Goal: Task Accomplishment & Management: Manage account settings

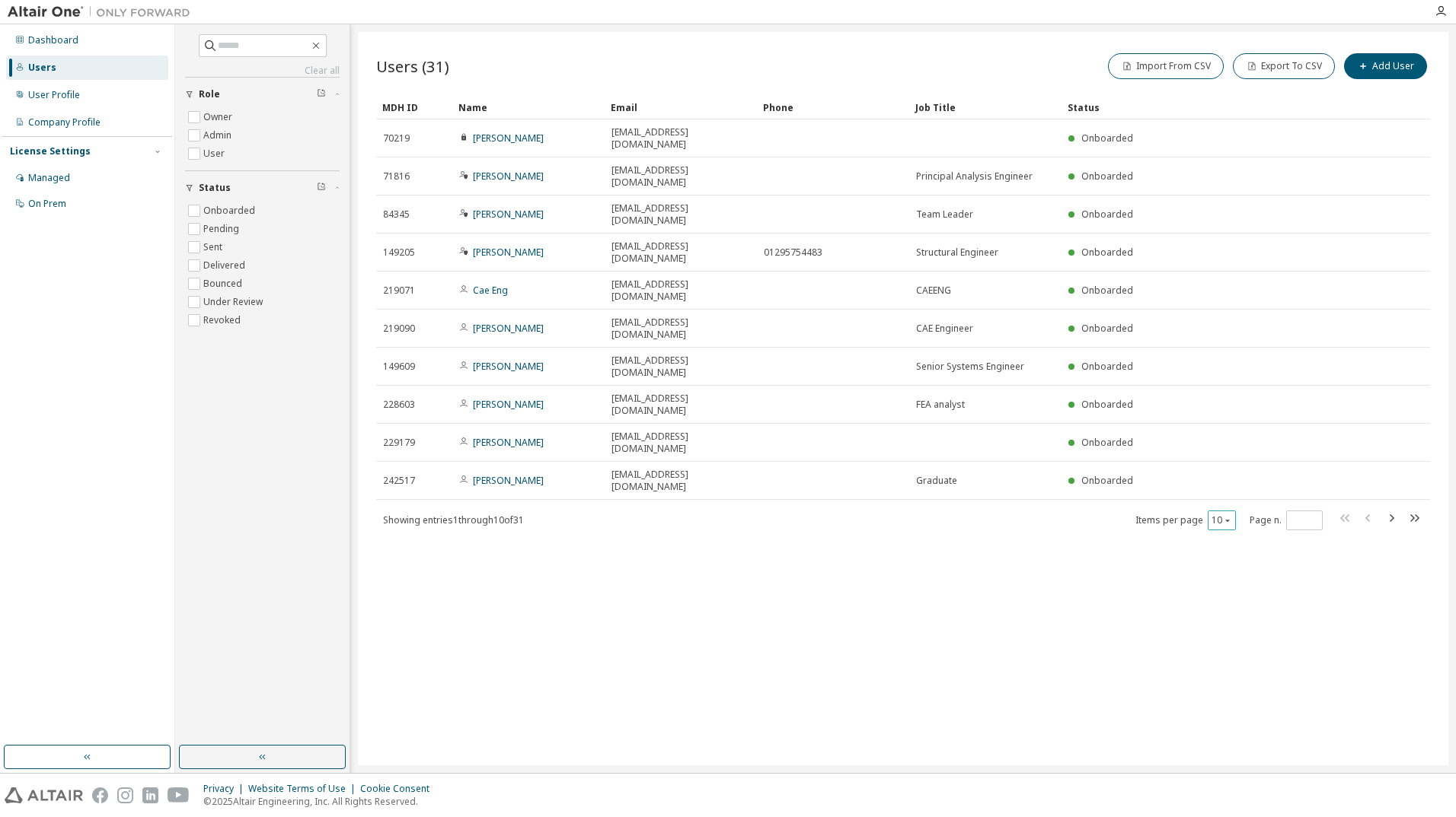
click at [1230, 516] on icon "button" at bounding box center [1227, 520] width 9 height 9
click at [1234, 448] on div "30" at bounding box center [1268, 455] width 122 height 18
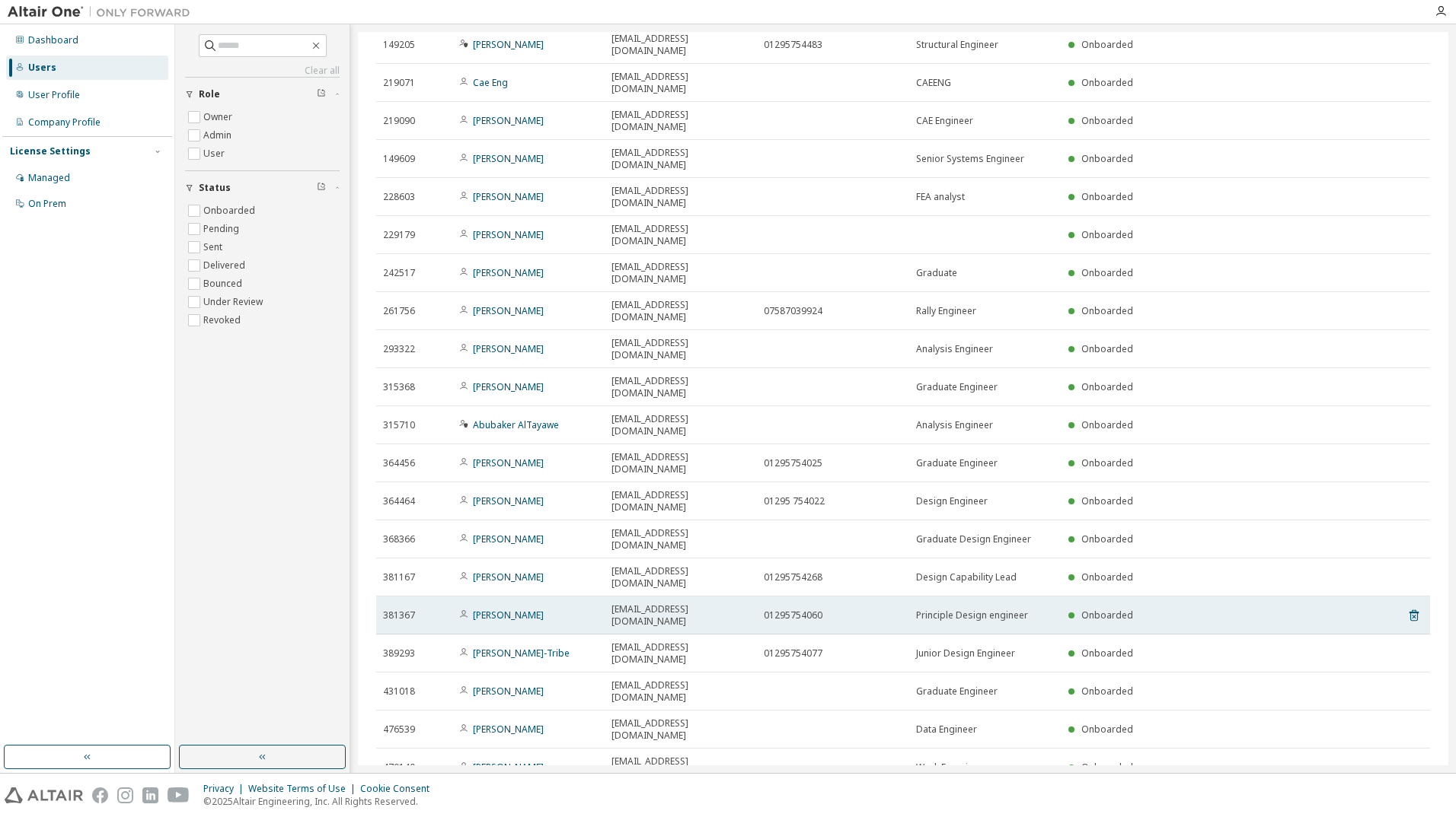
scroll to position [213, 0]
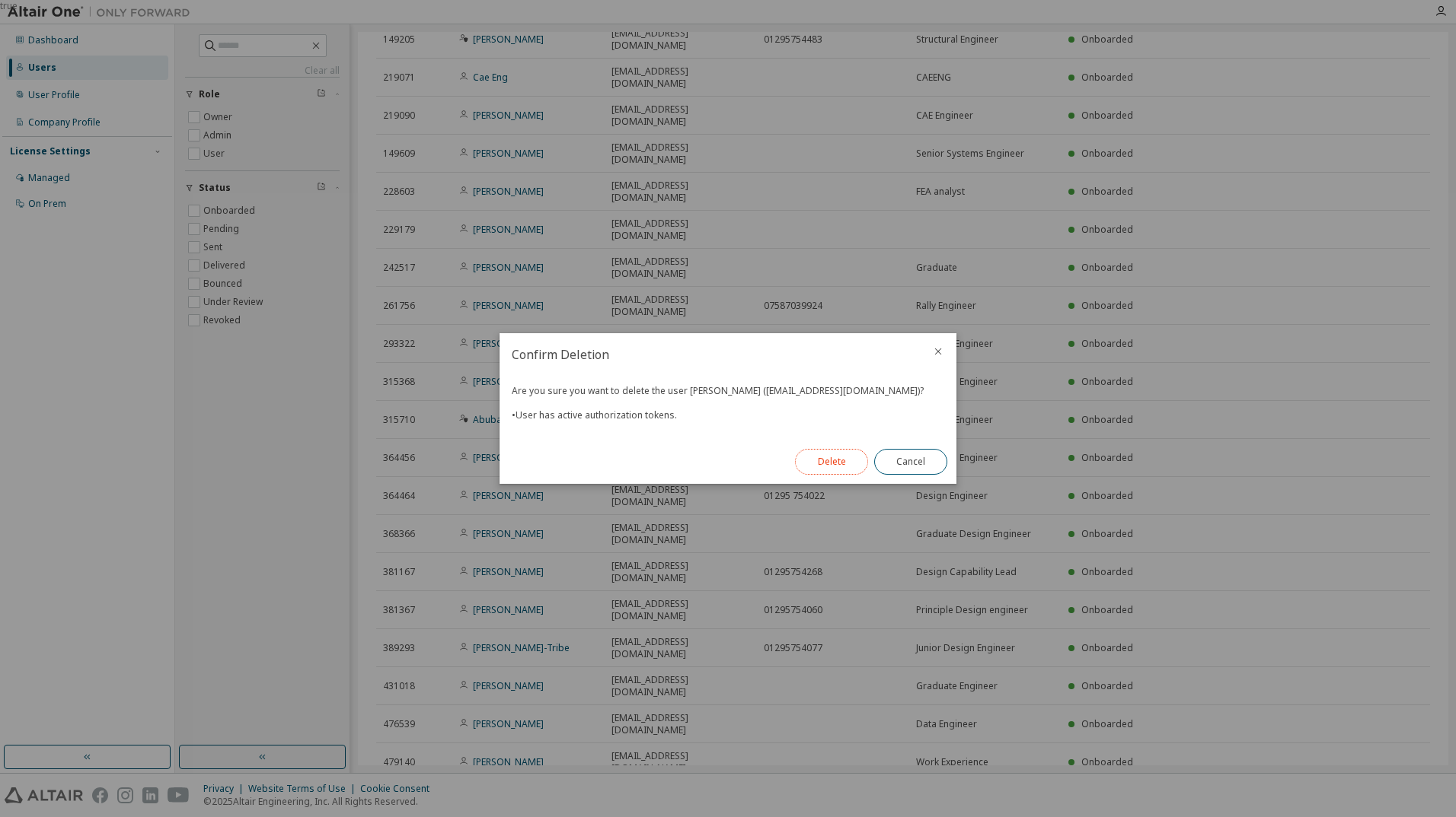
click at [845, 454] on button "Delete" at bounding box center [832, 462] width 73 height 26
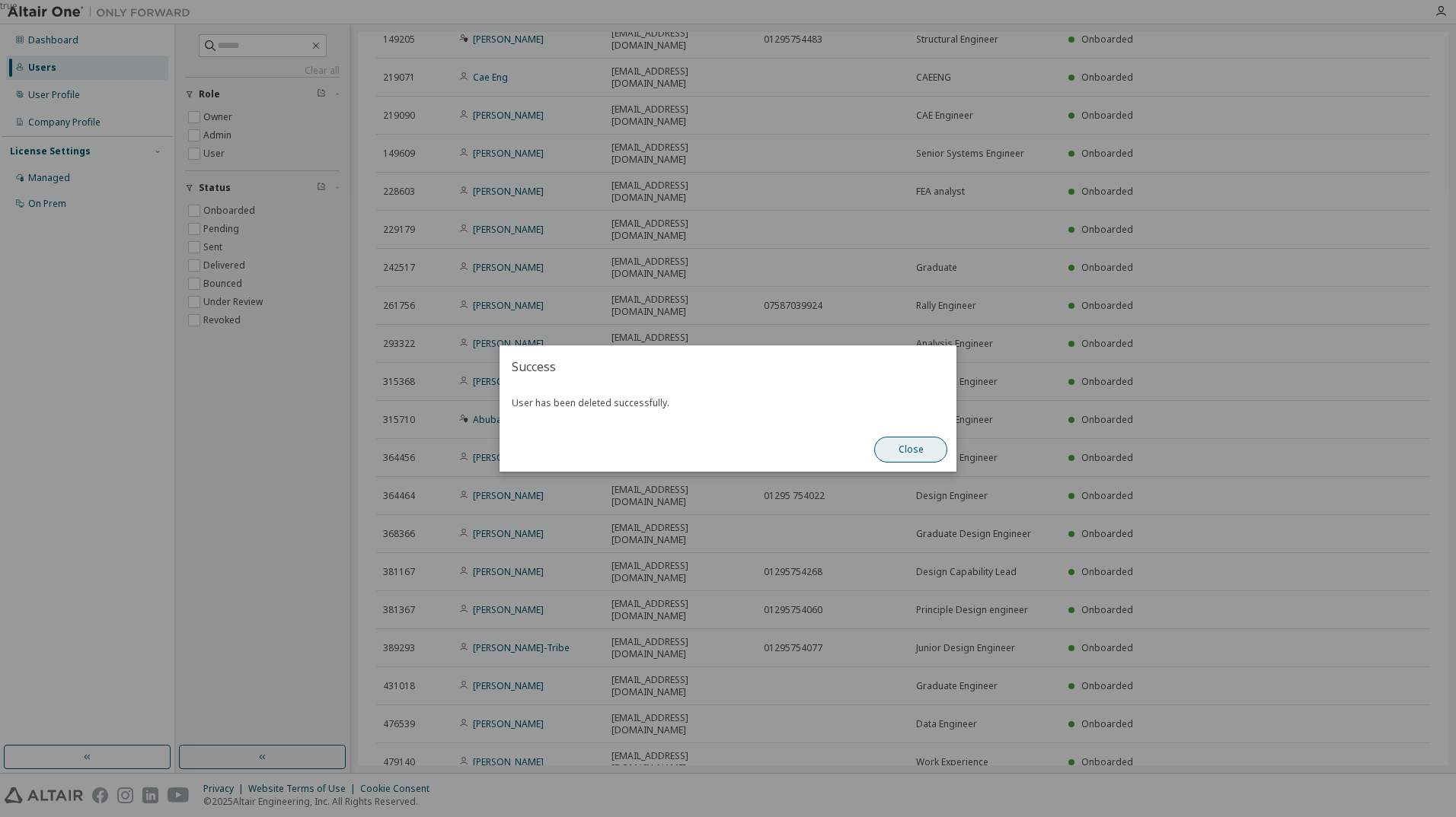
click at [907, 455] on button "Close" at bounding box center [911, 449] width 73 height 26
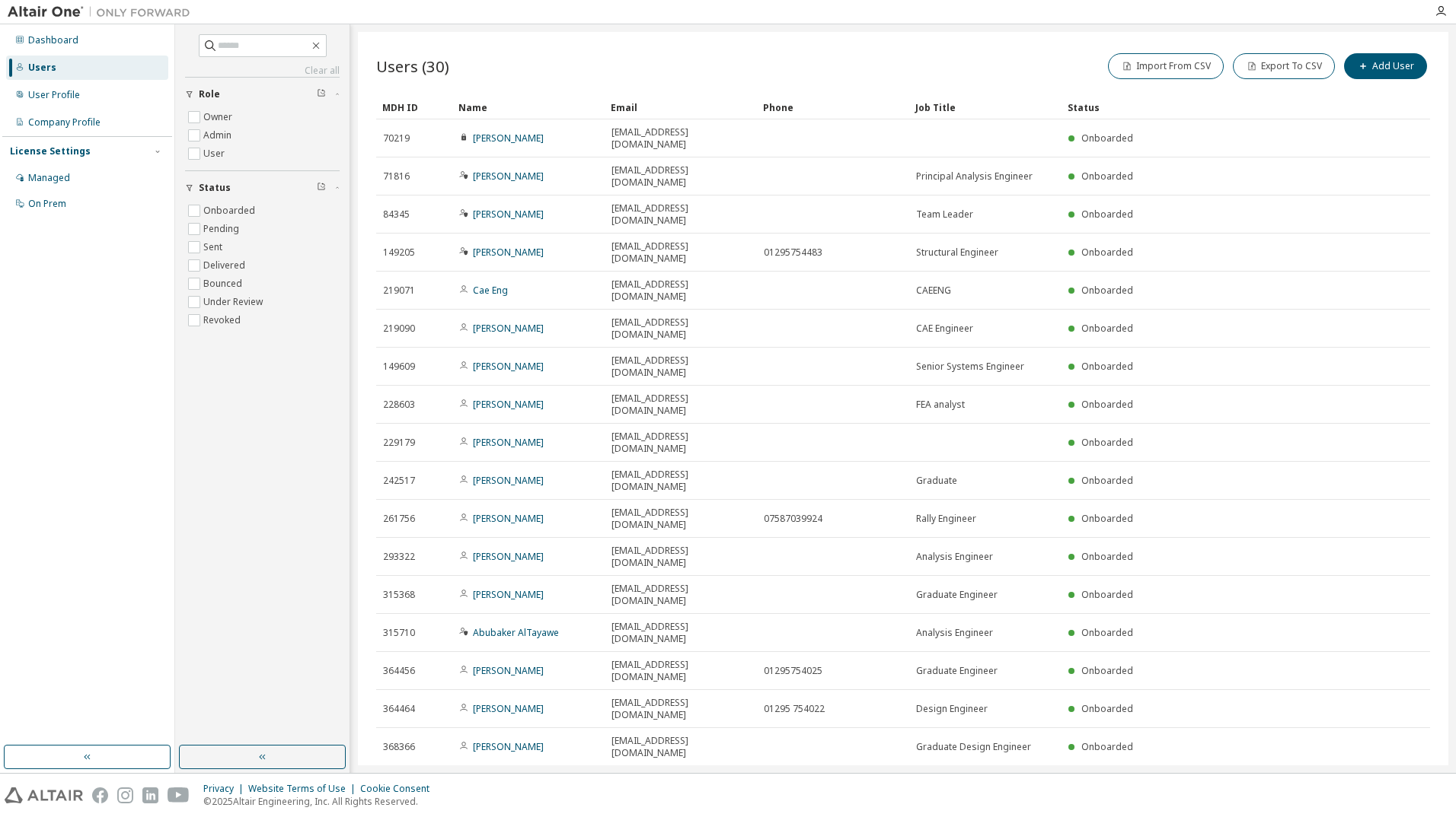
scroll to position [0, 0]
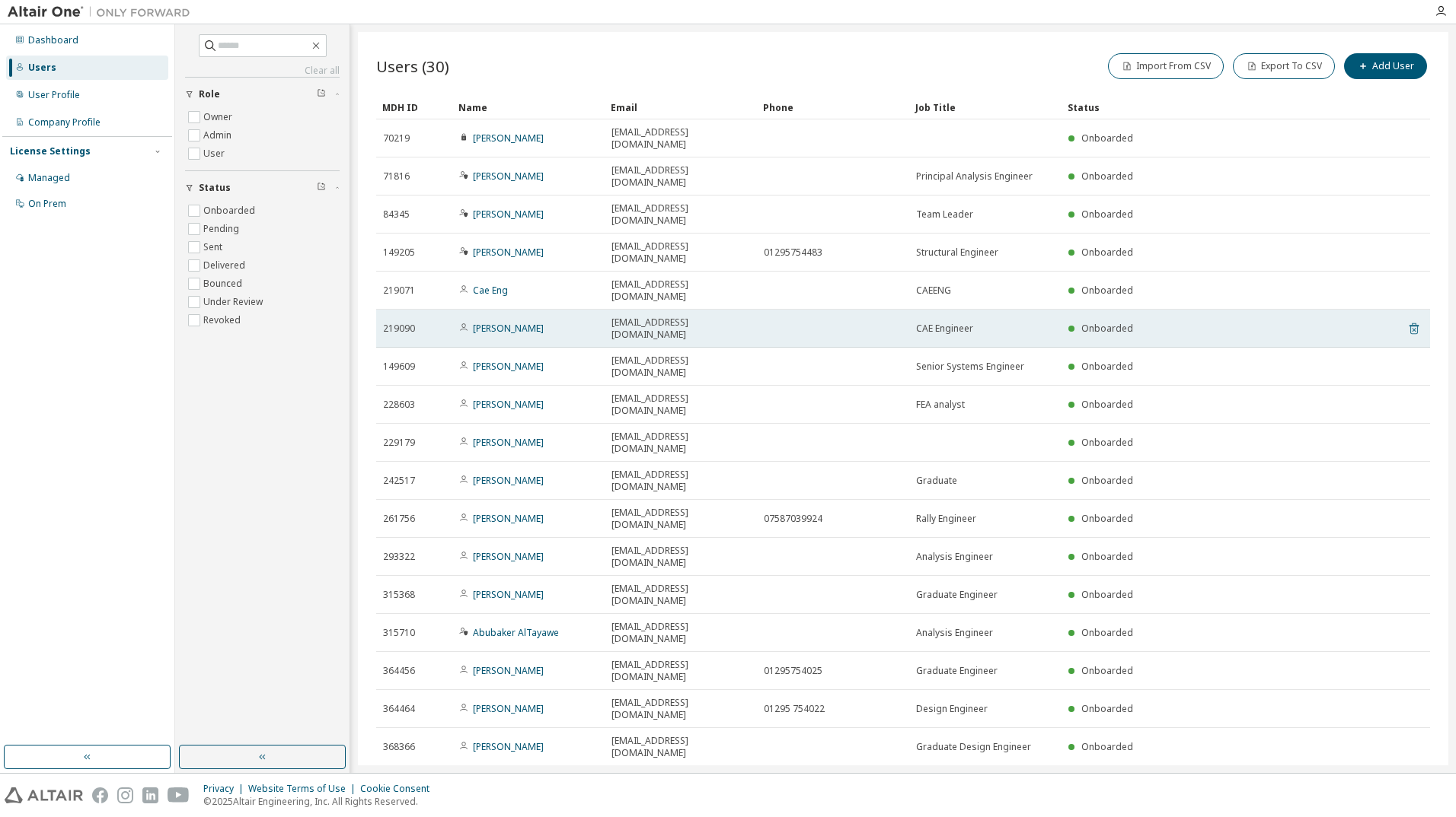
click at [1407, 320] on icon at bounding box center [1413, 329] width 14 height 18
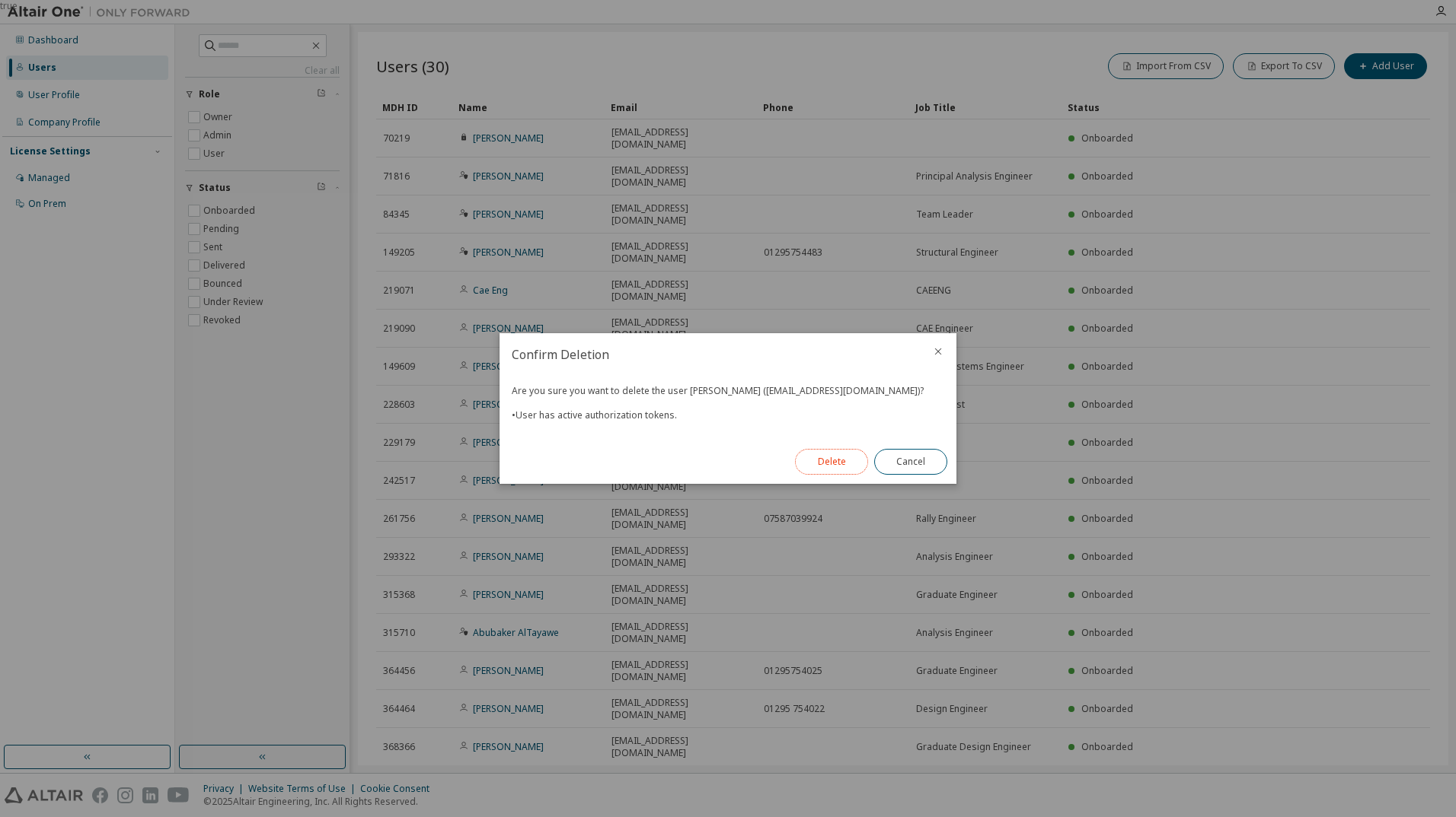
click at [826, 457] on button "Delete" at bounding box center [832, 462] width 73 height 26
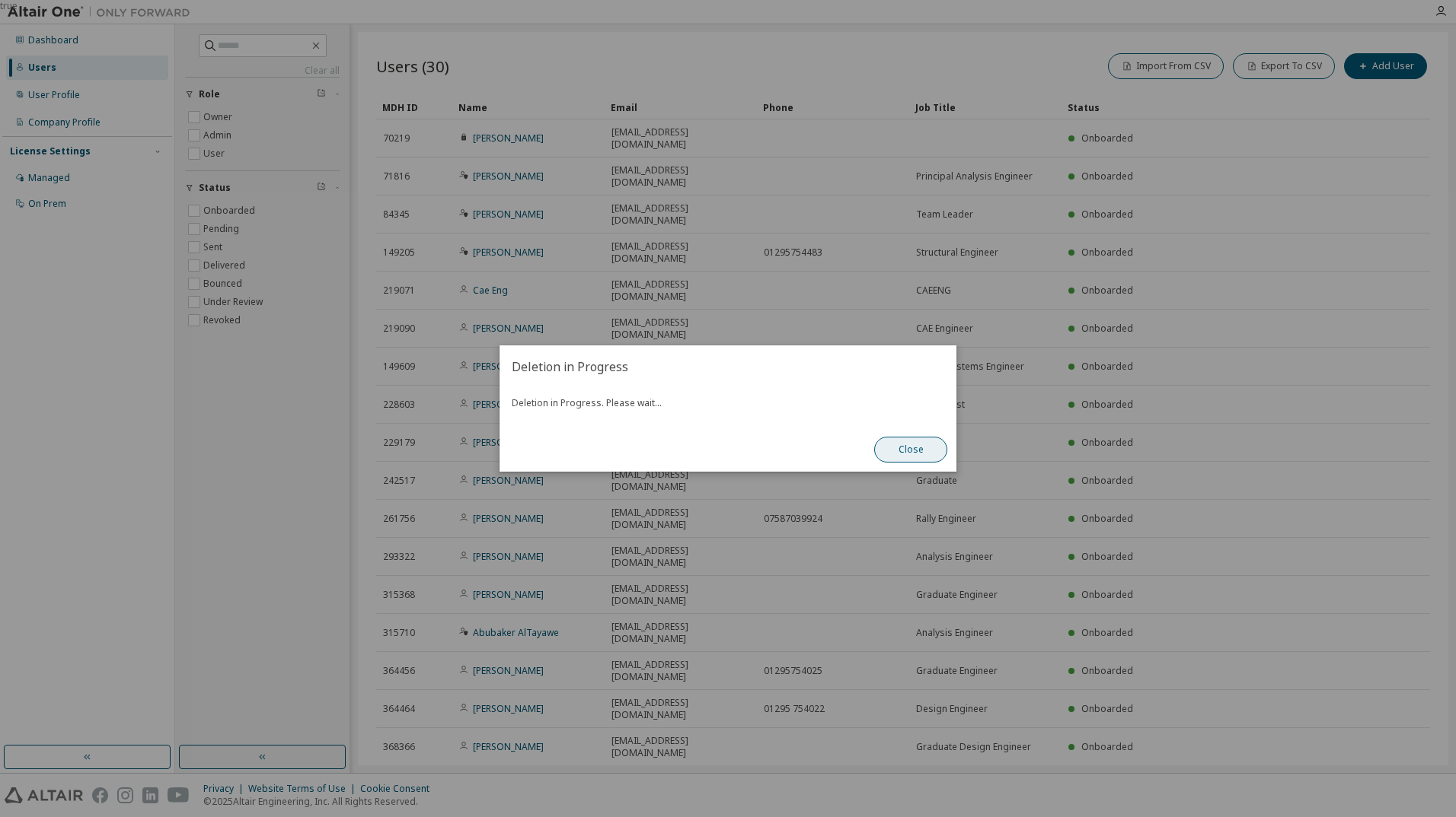
click at [910, 452] on button "Close" at bounding box center [911, 449] width 73 height 26
click at [909, 452] on button "Close" at bounding box center [911, 449] width 73 height 26
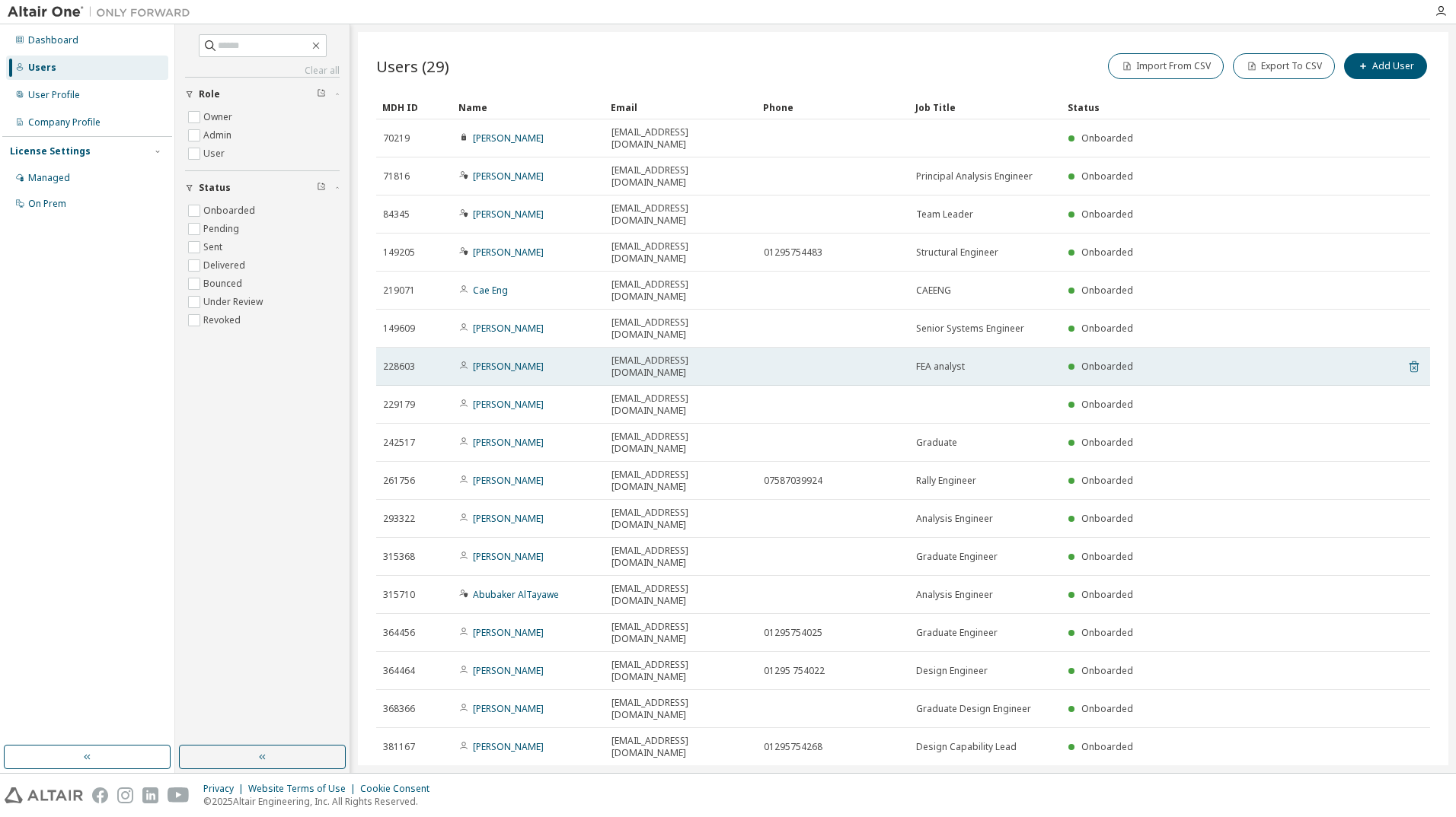
click at [1409, 362] on icon at bounding box center [1413, 367] width 9 height 11
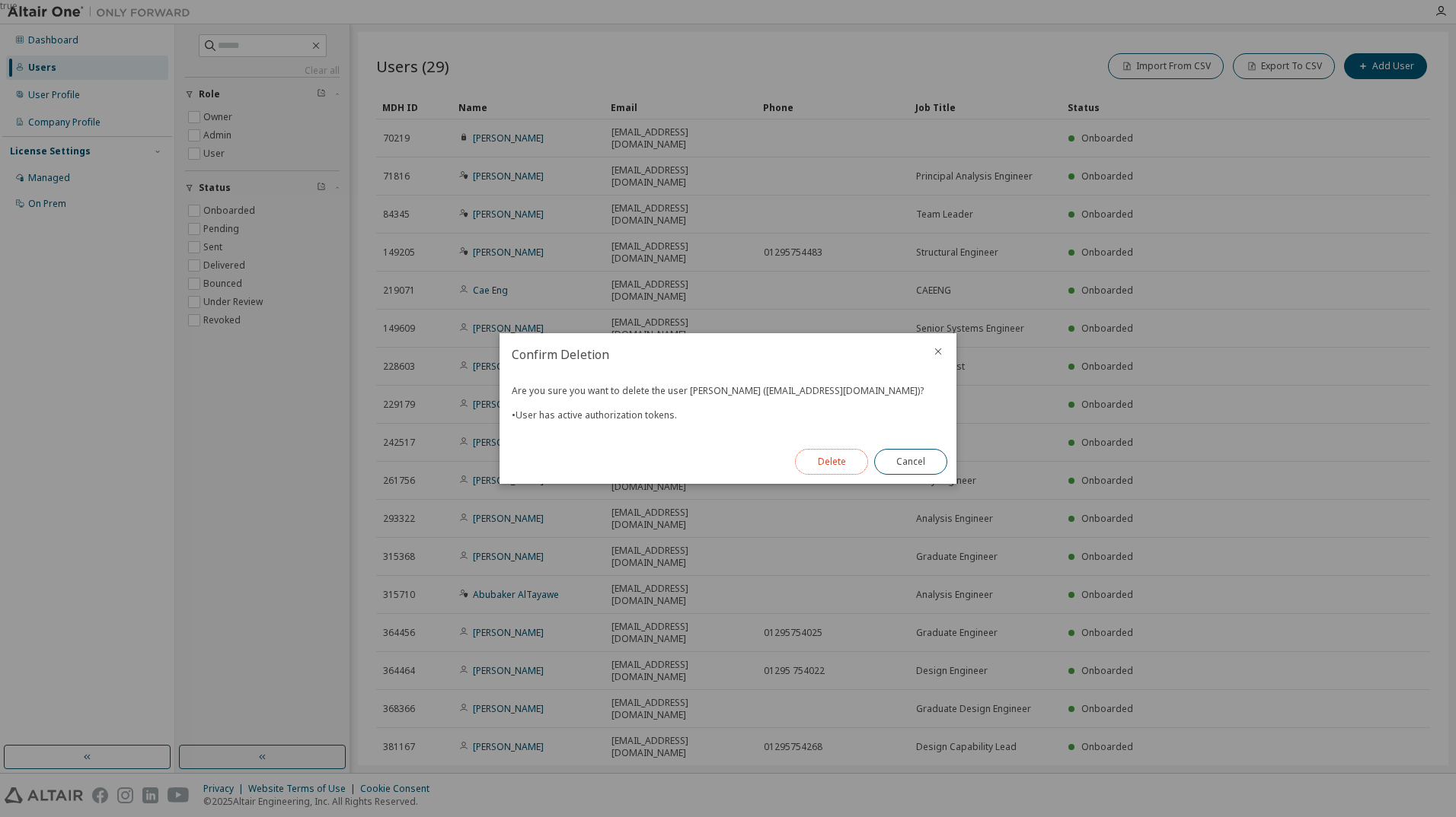
click at [828, 460] on button "Delete" at bounding box center [832, 462] width 73 height 26
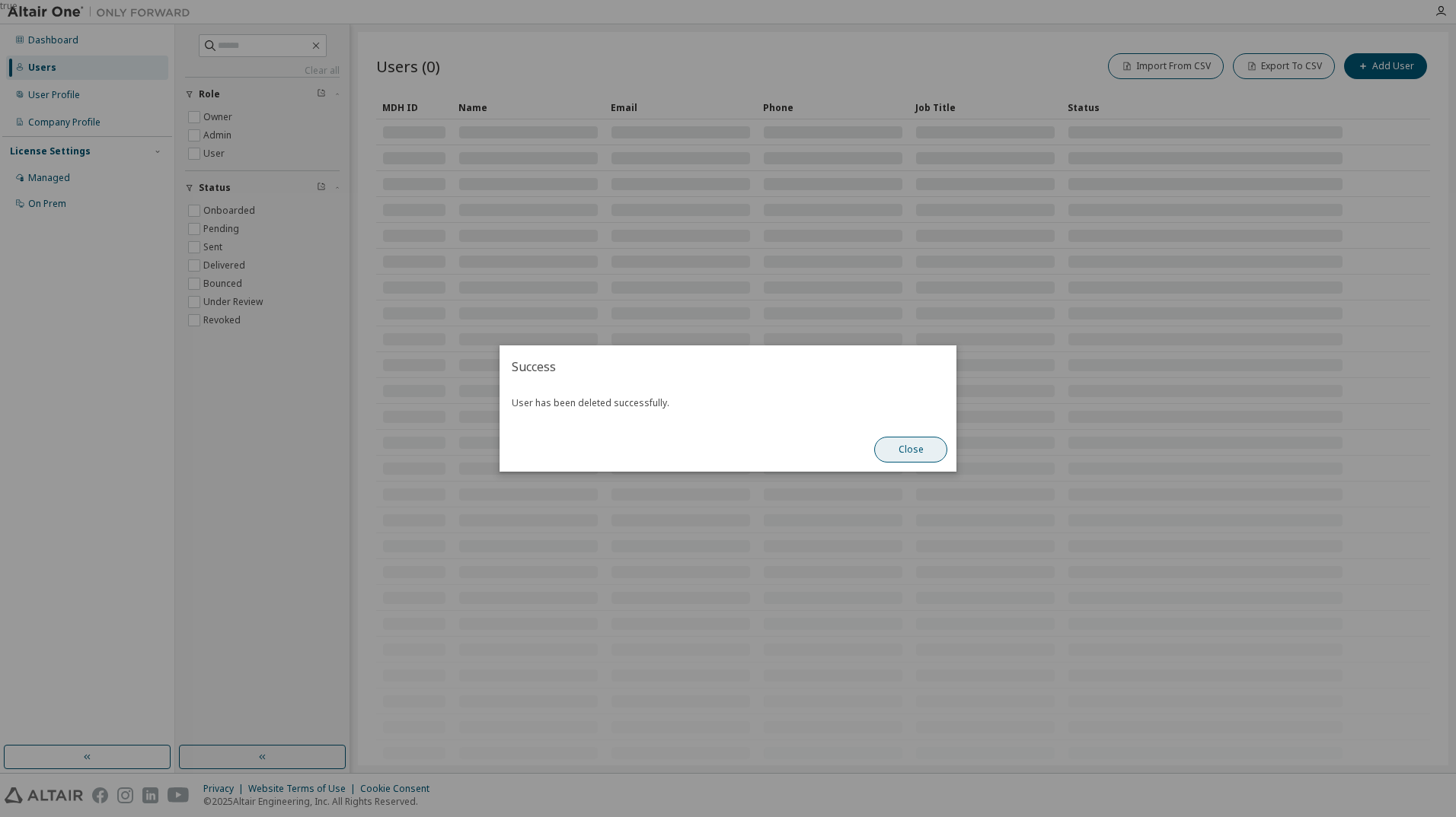
click at [899, 449] on button "Close" at bounding box center [911, 449] width 73 height 26
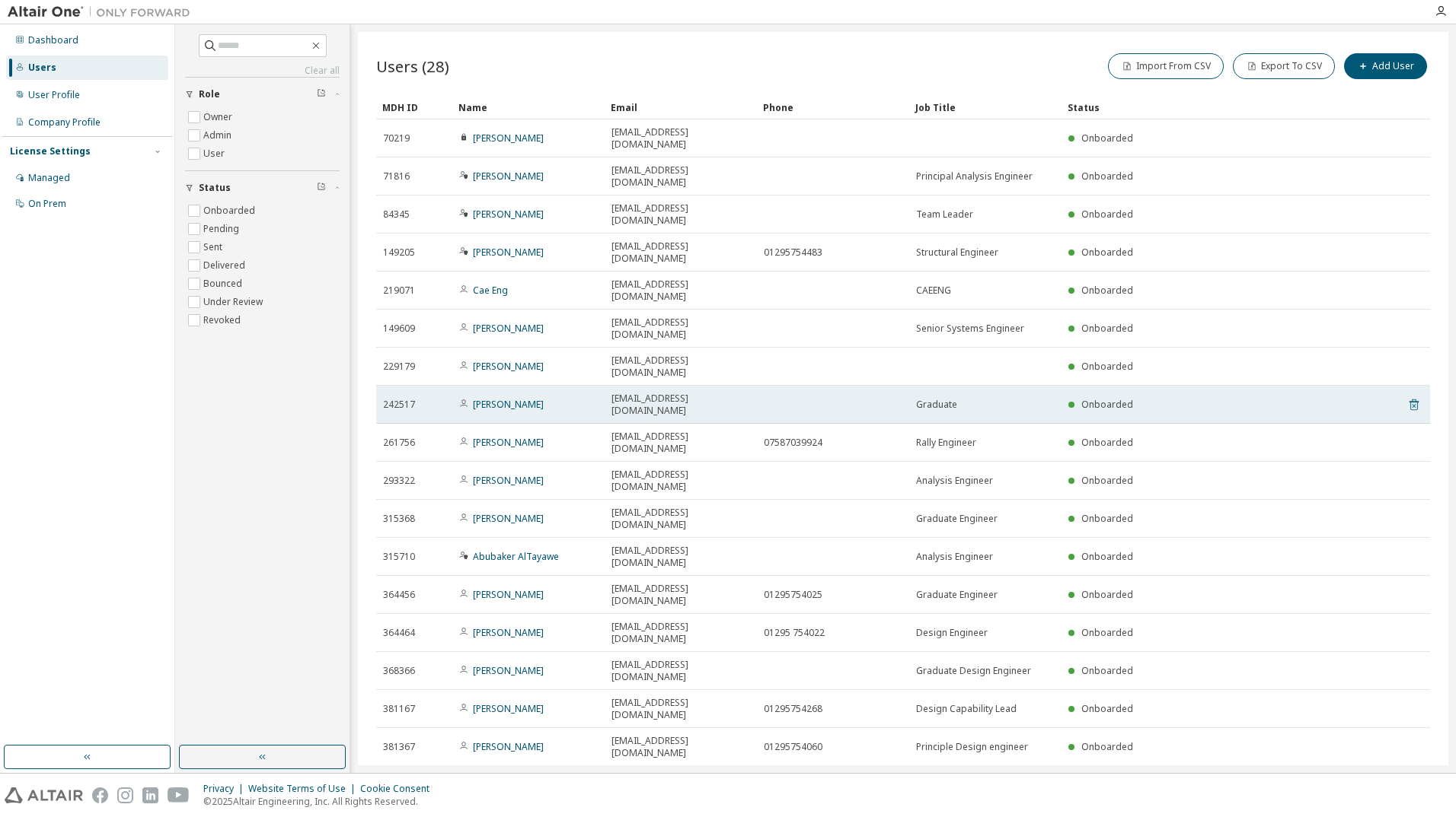
click at [1409, 399] on icon at bounding box center [1413, 404] width 9 height 11
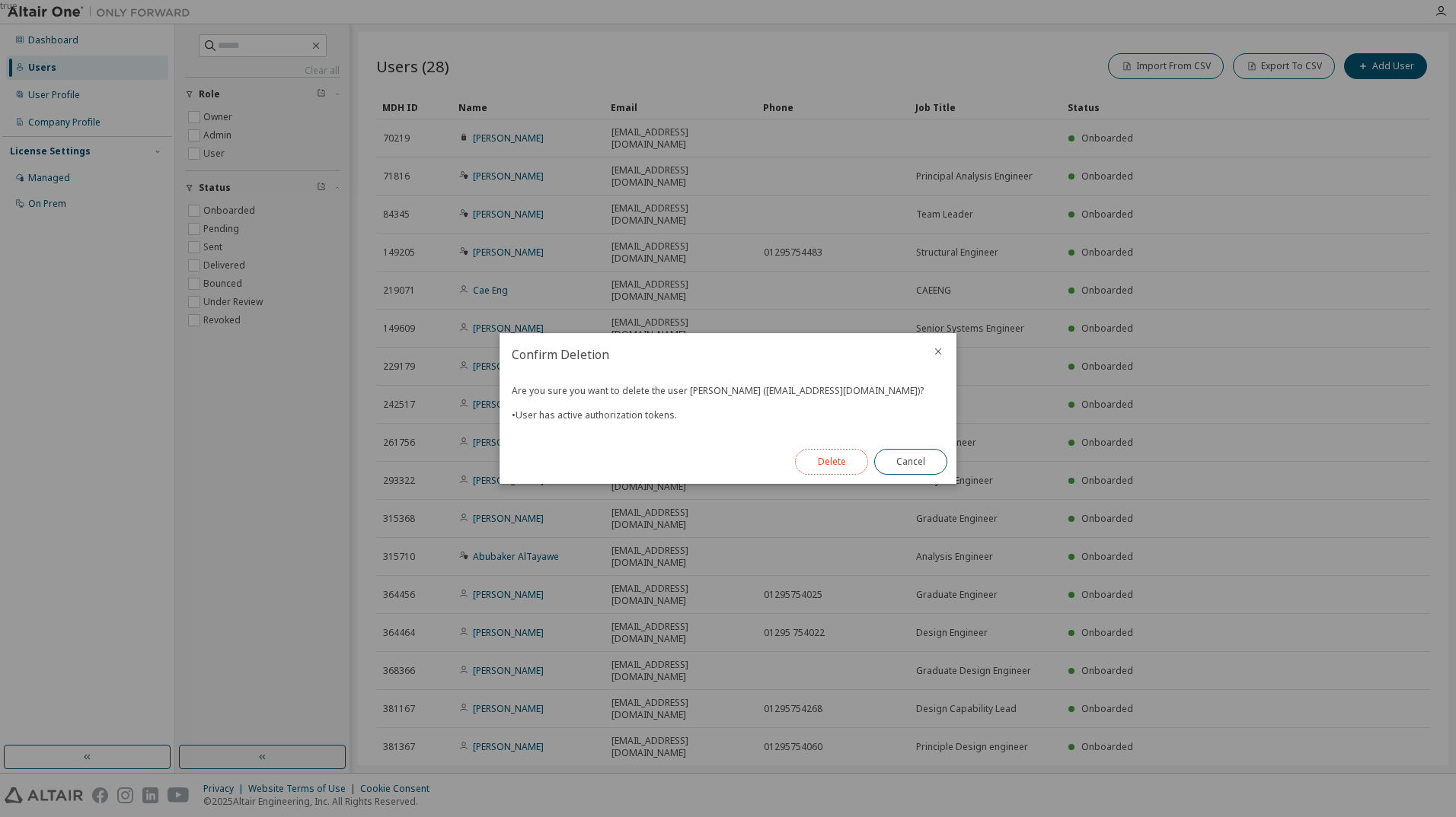
click at [842, 460] on button "Delete" at bounding box center [832, 462] width 73 height 26
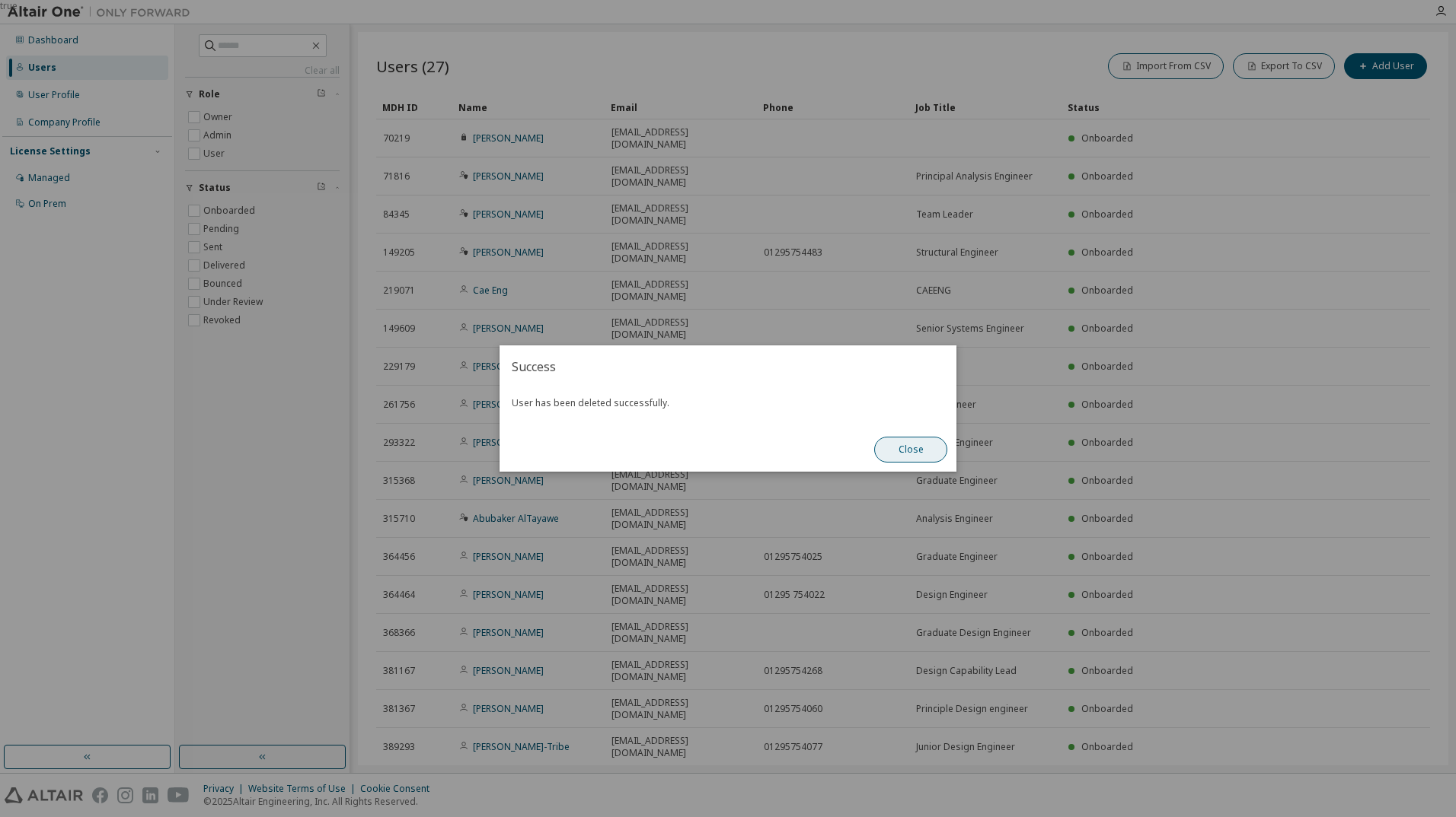
click at [915, 452] on button "Close" at bounding box center [911, 449] width 73 height 26
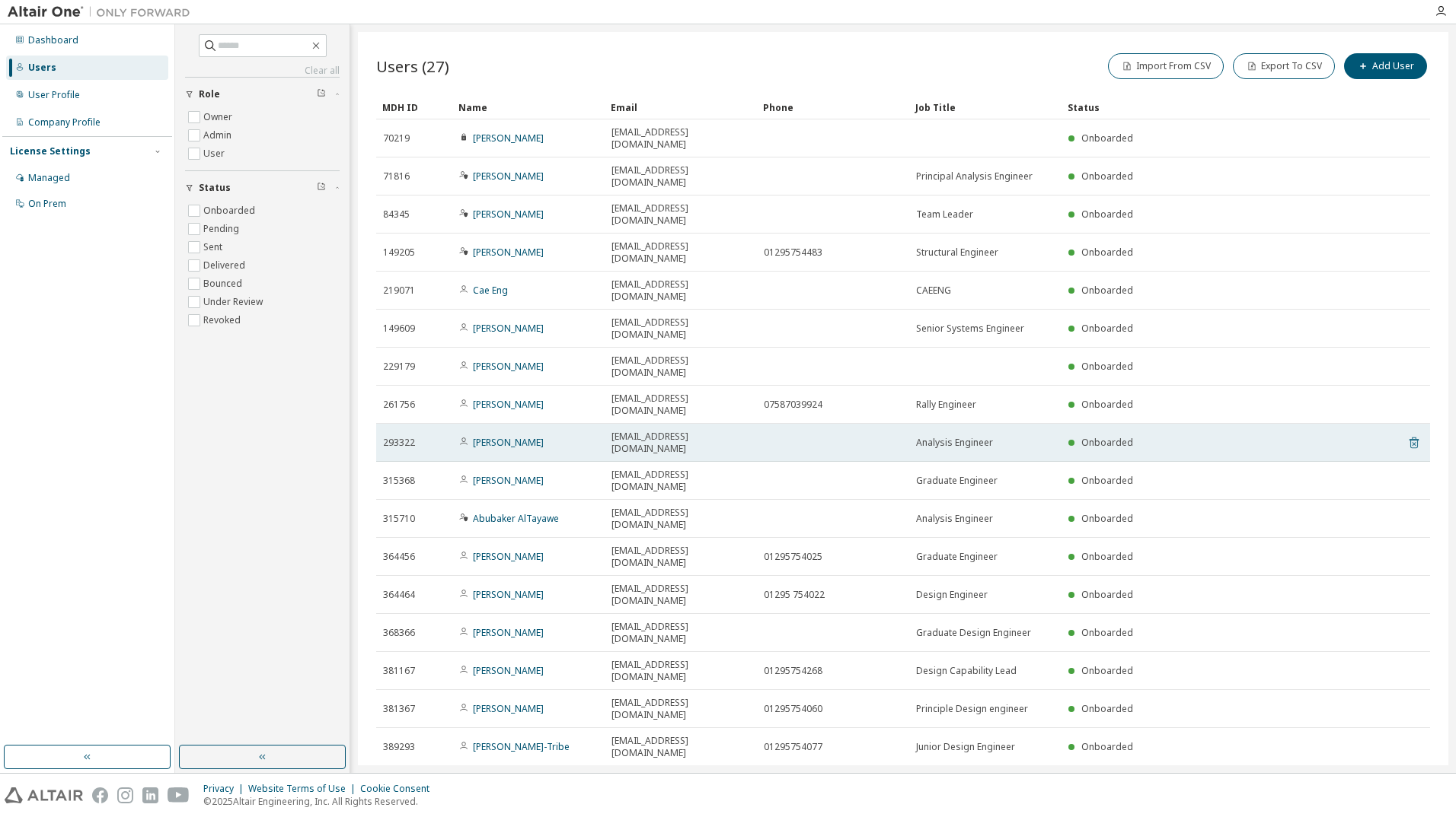
click at [1409, 437] on icon at bounding box center [1413, 443] width 9 height 11
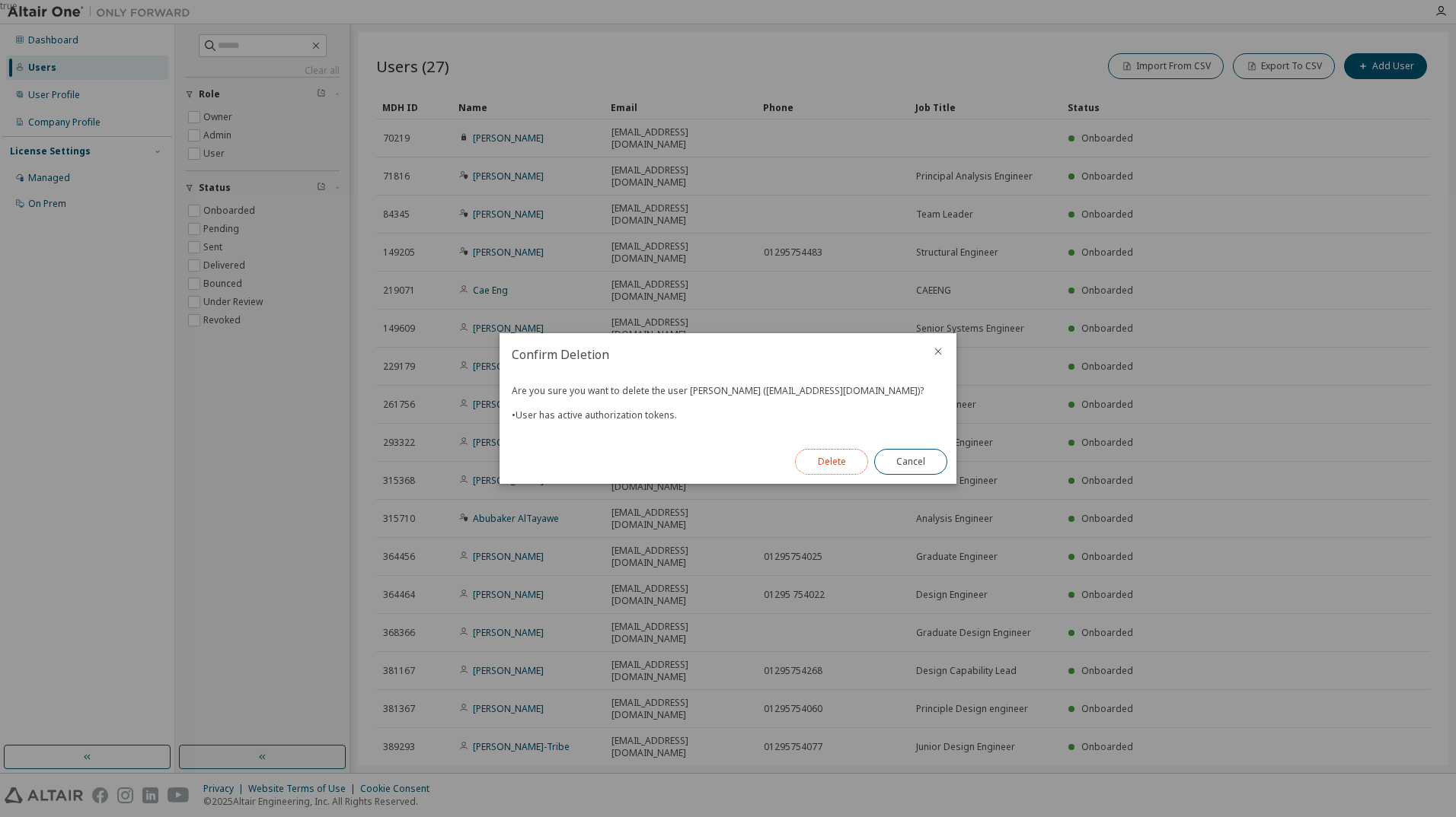
click at [831, 455] on button "Delete" at bounding box center [832, 462] width 73 height 26
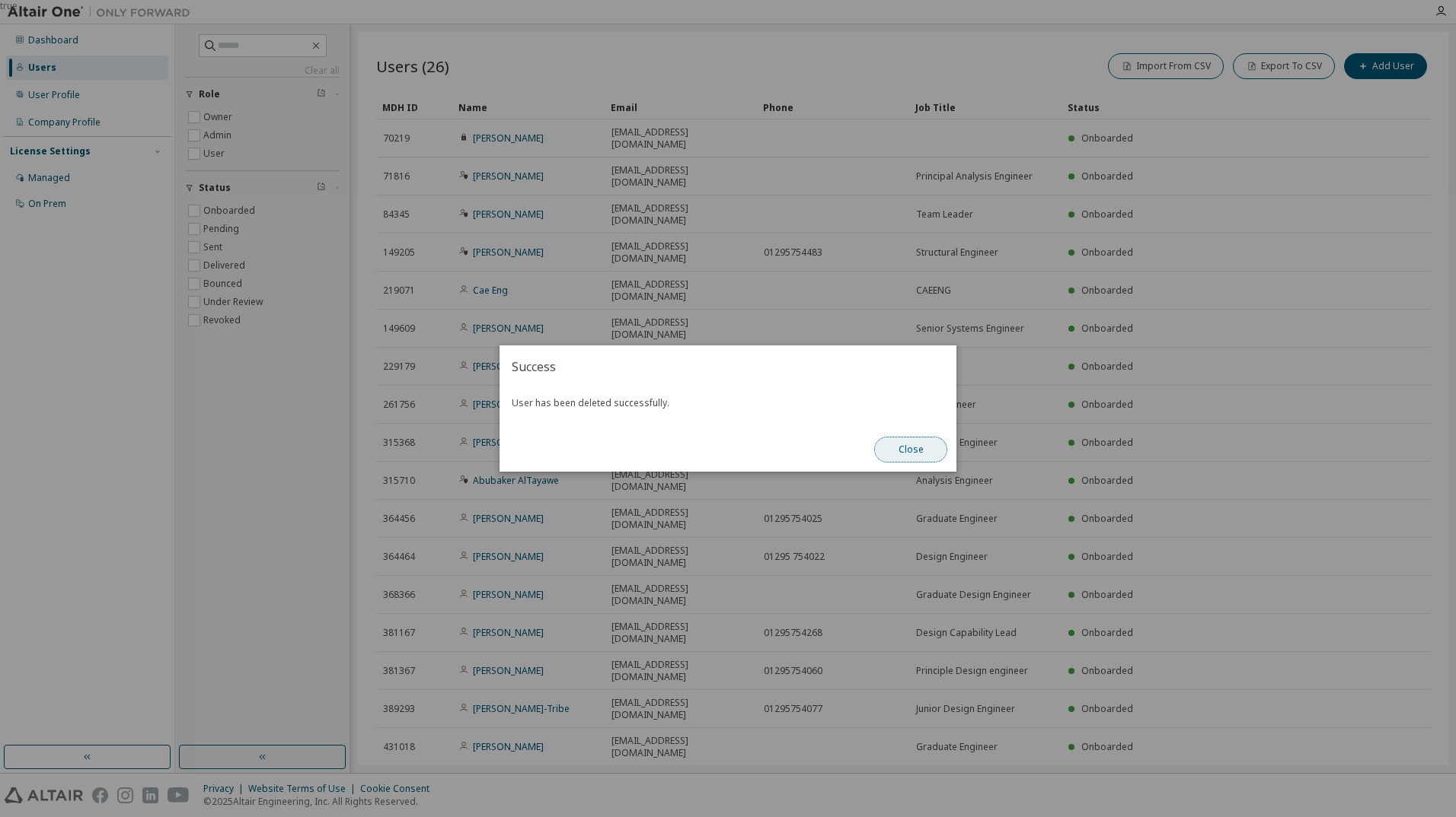
click at [897, 448] on button "Close" at bounding box center [911, 449] width 73 height 26
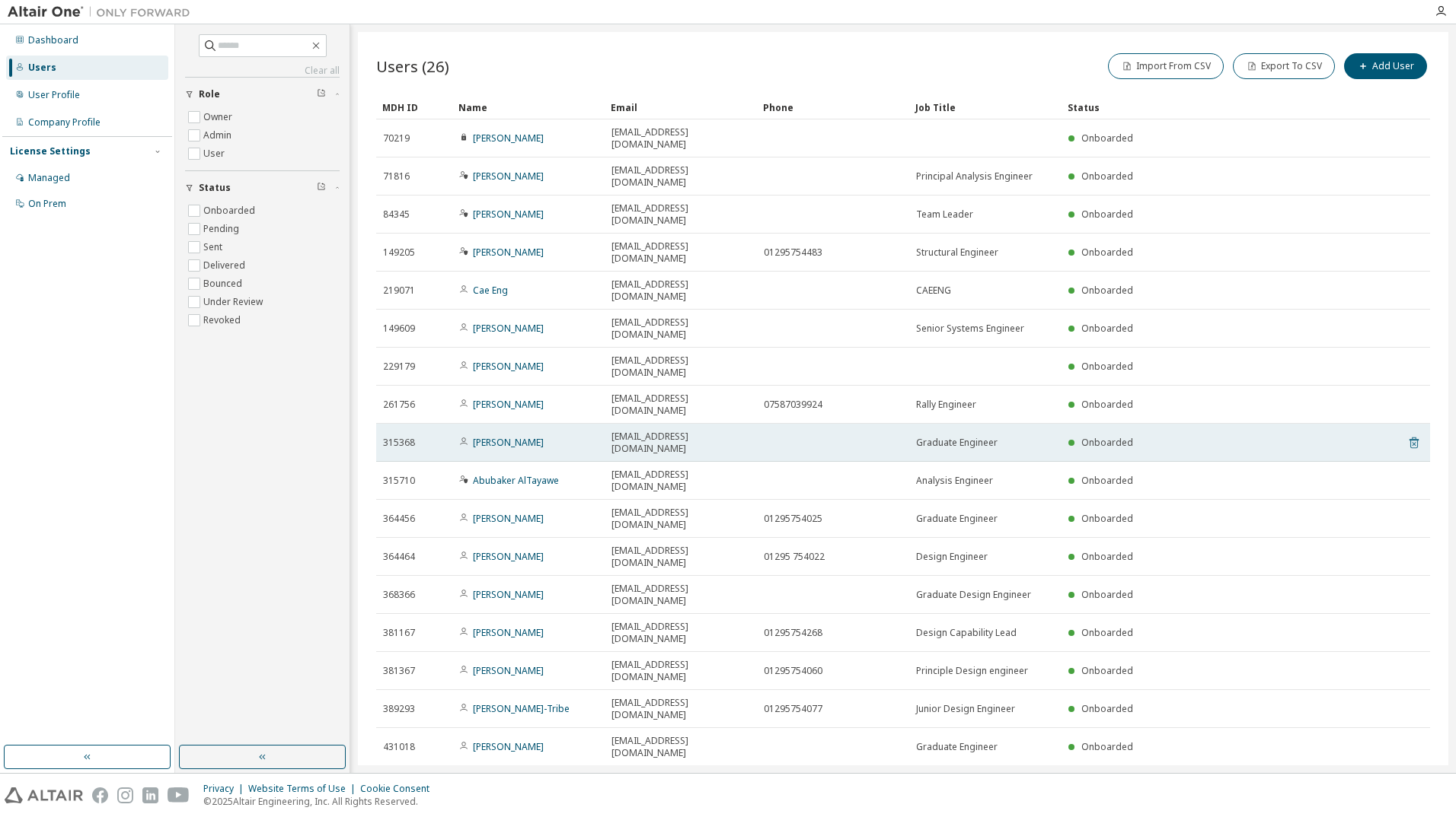
click at [1409, 437] on icon at bounding box center [1413, 443] width 9 height 11
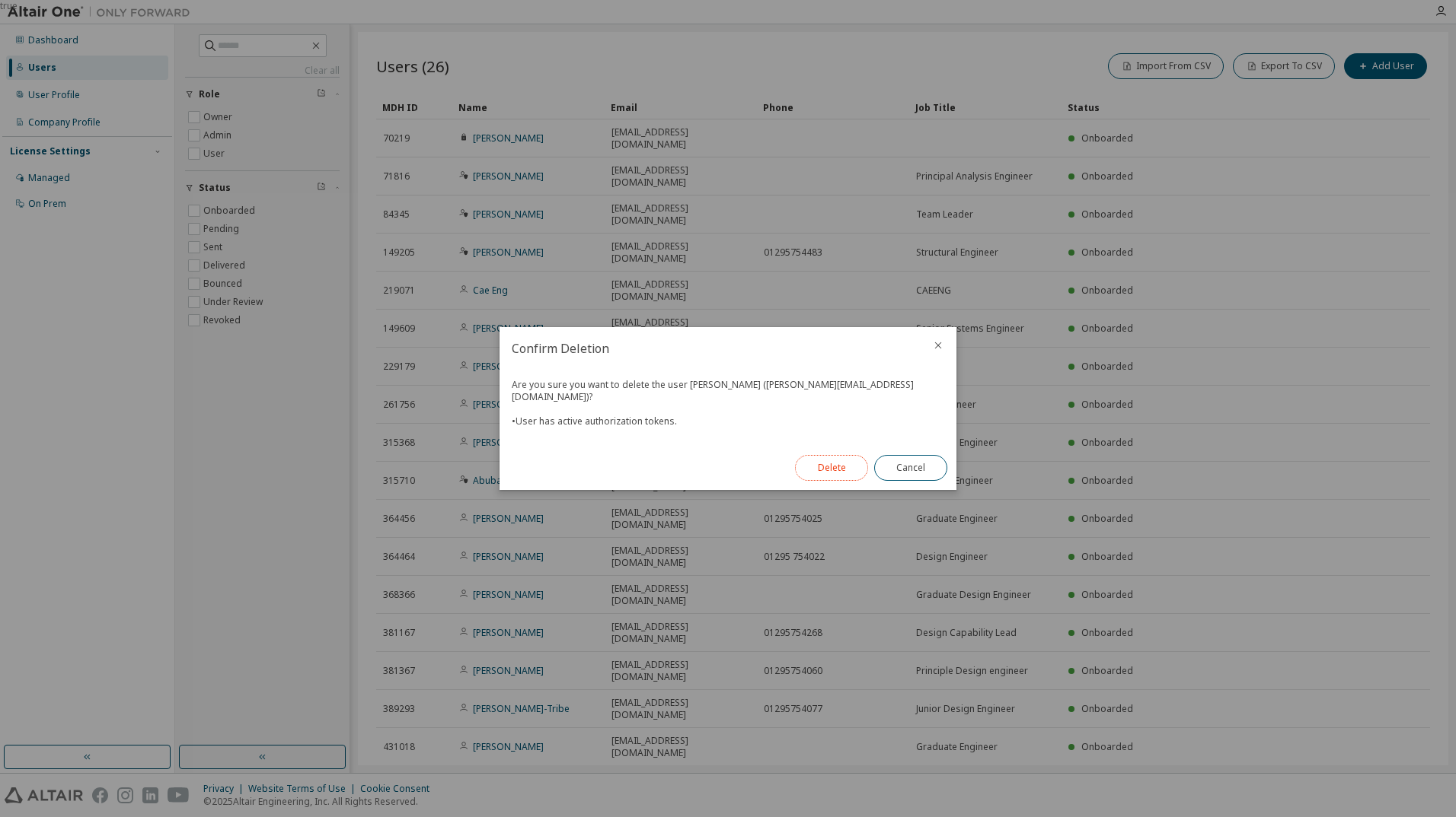
click at [809, 459] on button "Delete" at bounding box center [832, 468] width 73 height 26
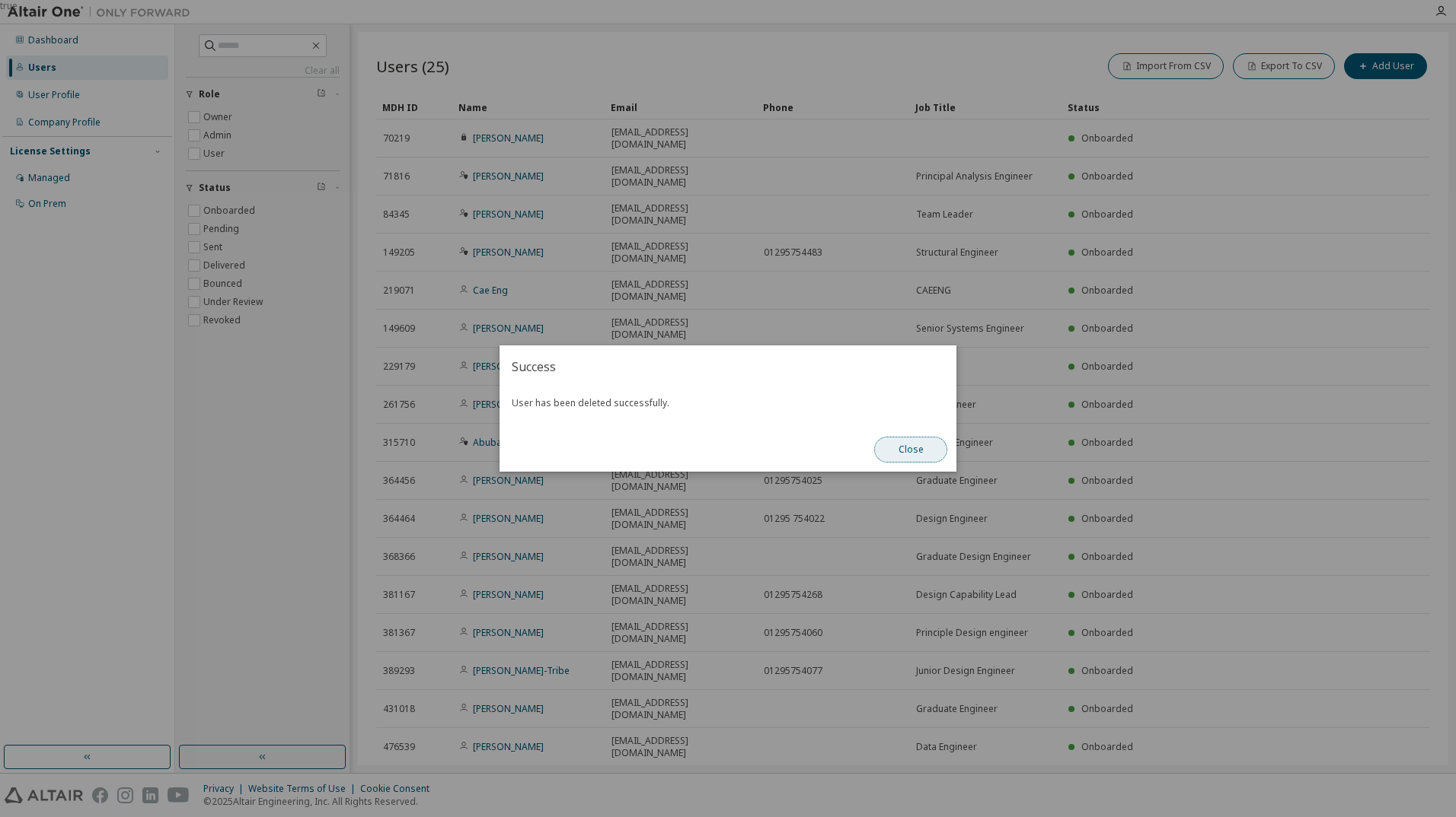
click at [903, 448] on button "Close" at bounding box center [911, 449] width 73 height 26
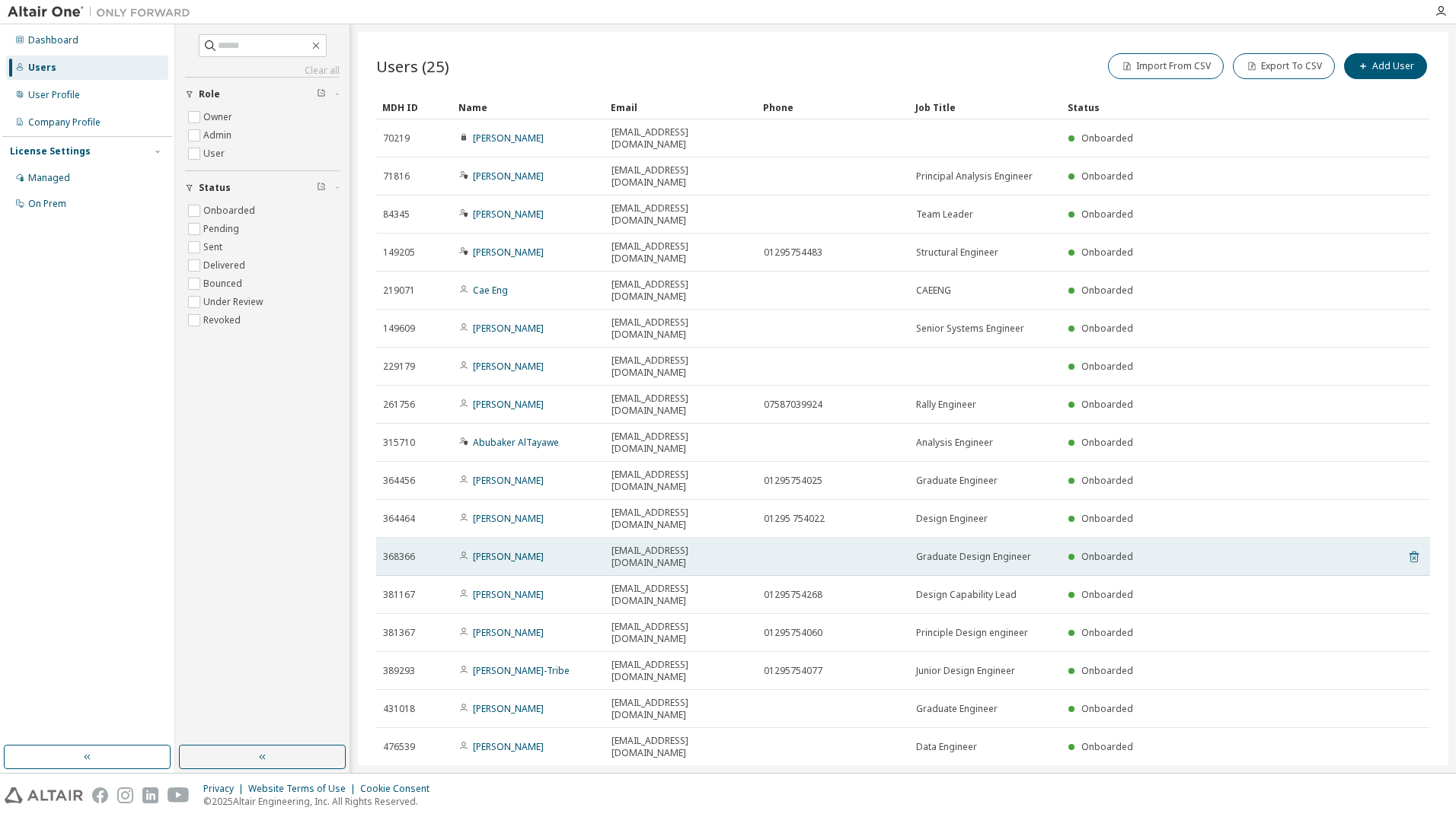
click at [1407, 548] on icon at bounding box center [1413, 557] width 14 height 18
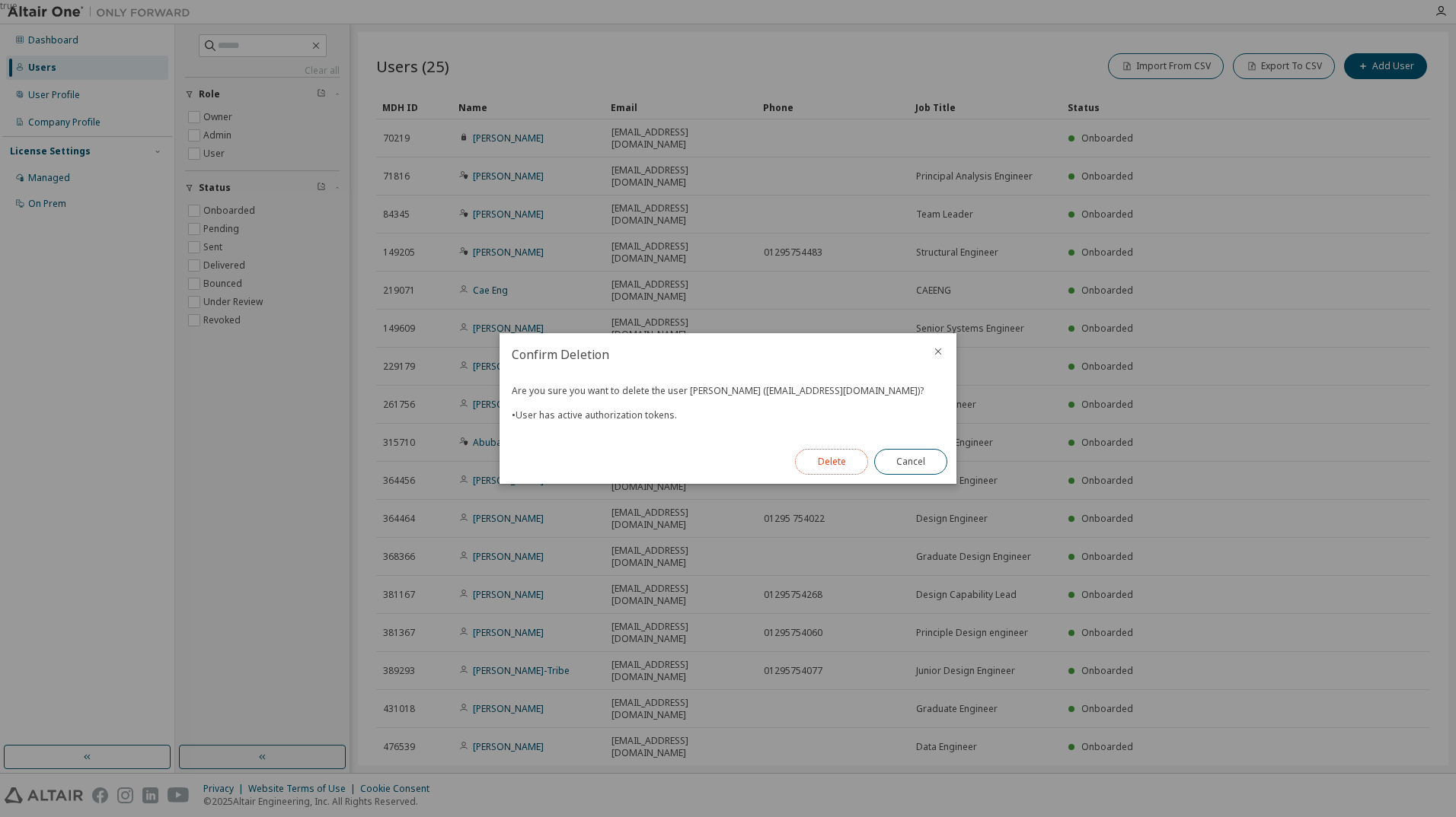
click at [823, 463] on button "Delete" at bounding box center [832, 462] width 73 height 26
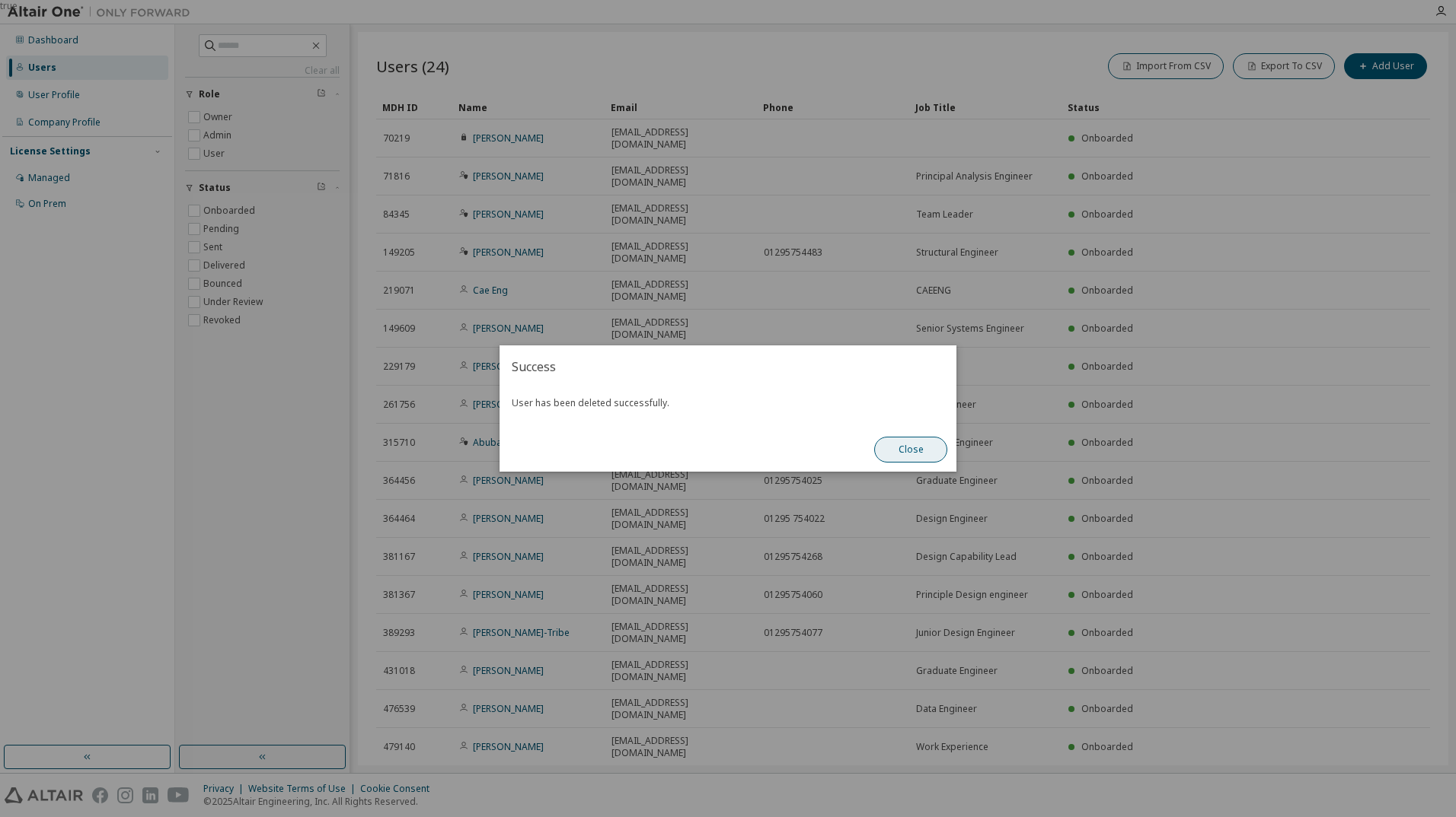
click at [902, 450] on button "Close" at bounding box center [911, 449] width 73 height 26
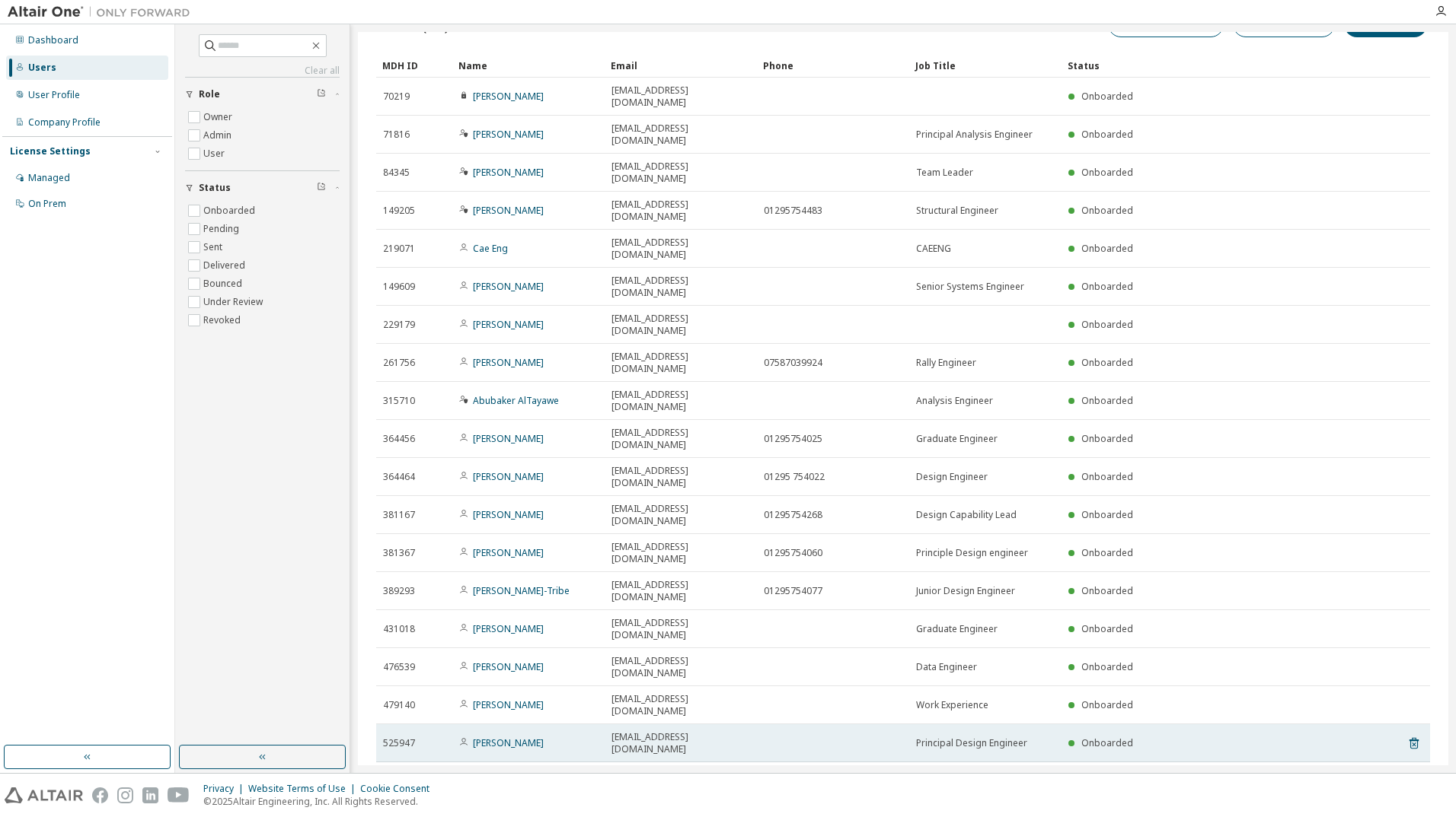
scroll to position [58, 0]
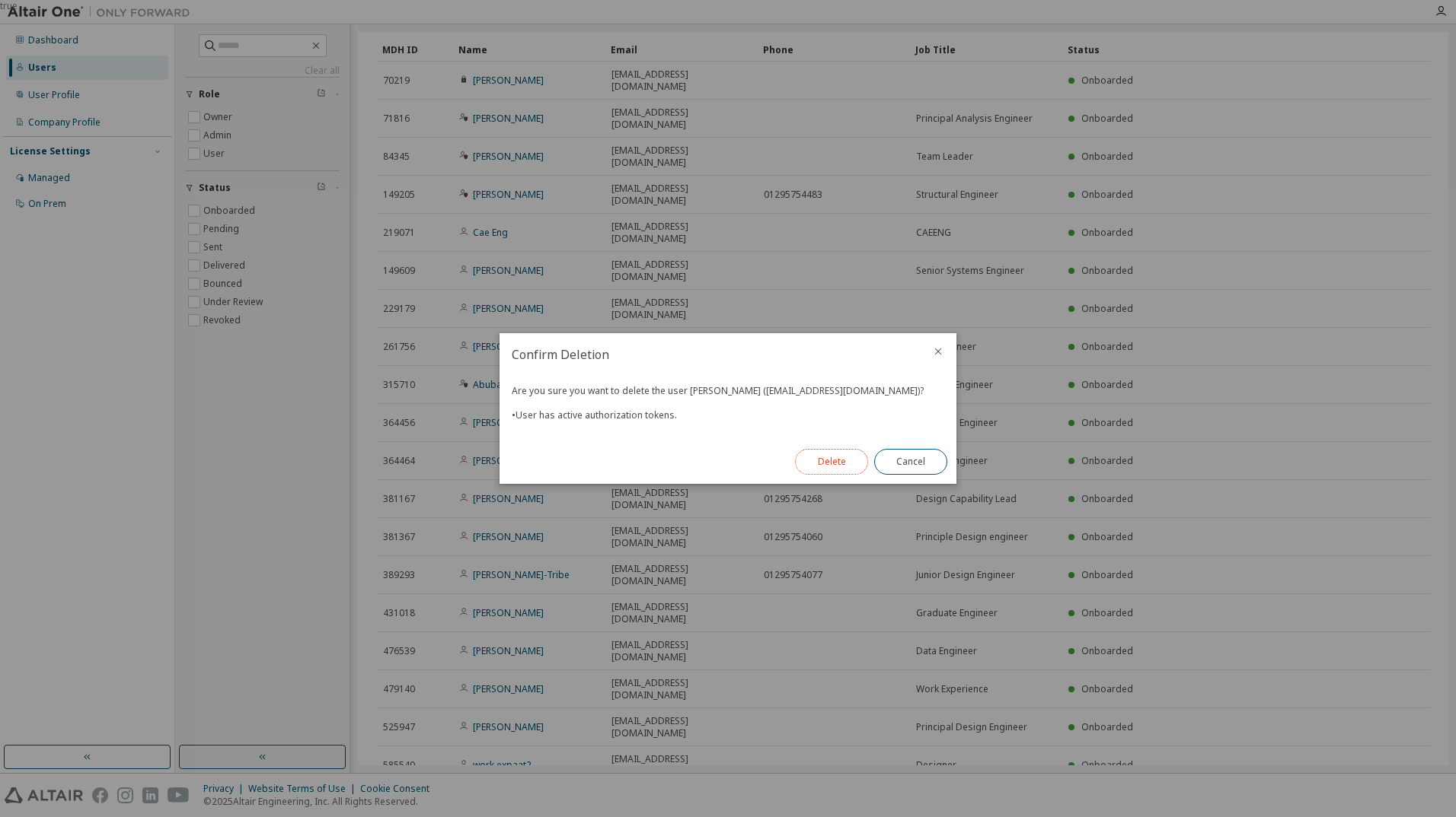
click at [817, 453] on button "Delete" at bounding box center [832, 462] width 73 height 26
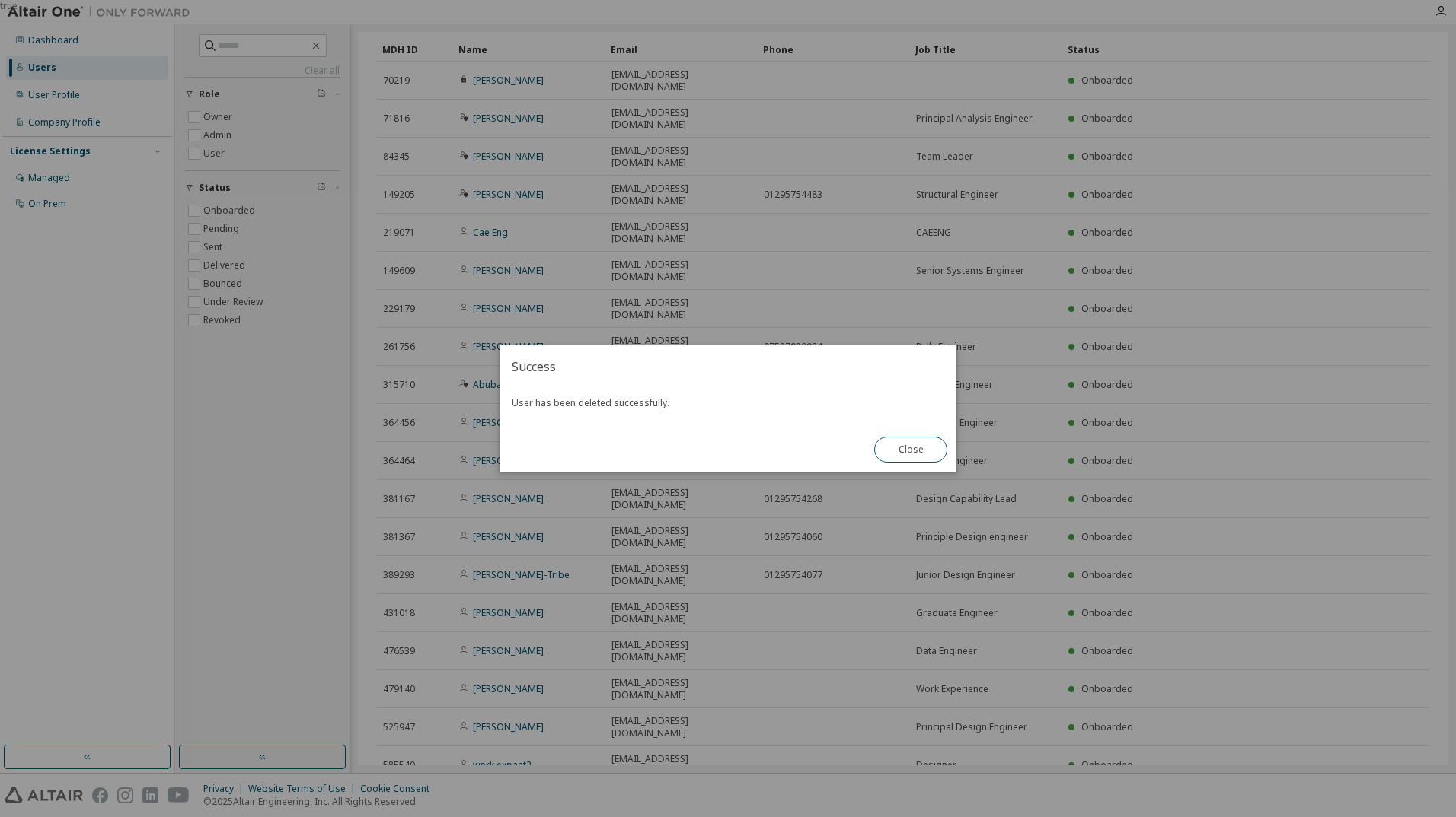
scroll to position [20, 0]
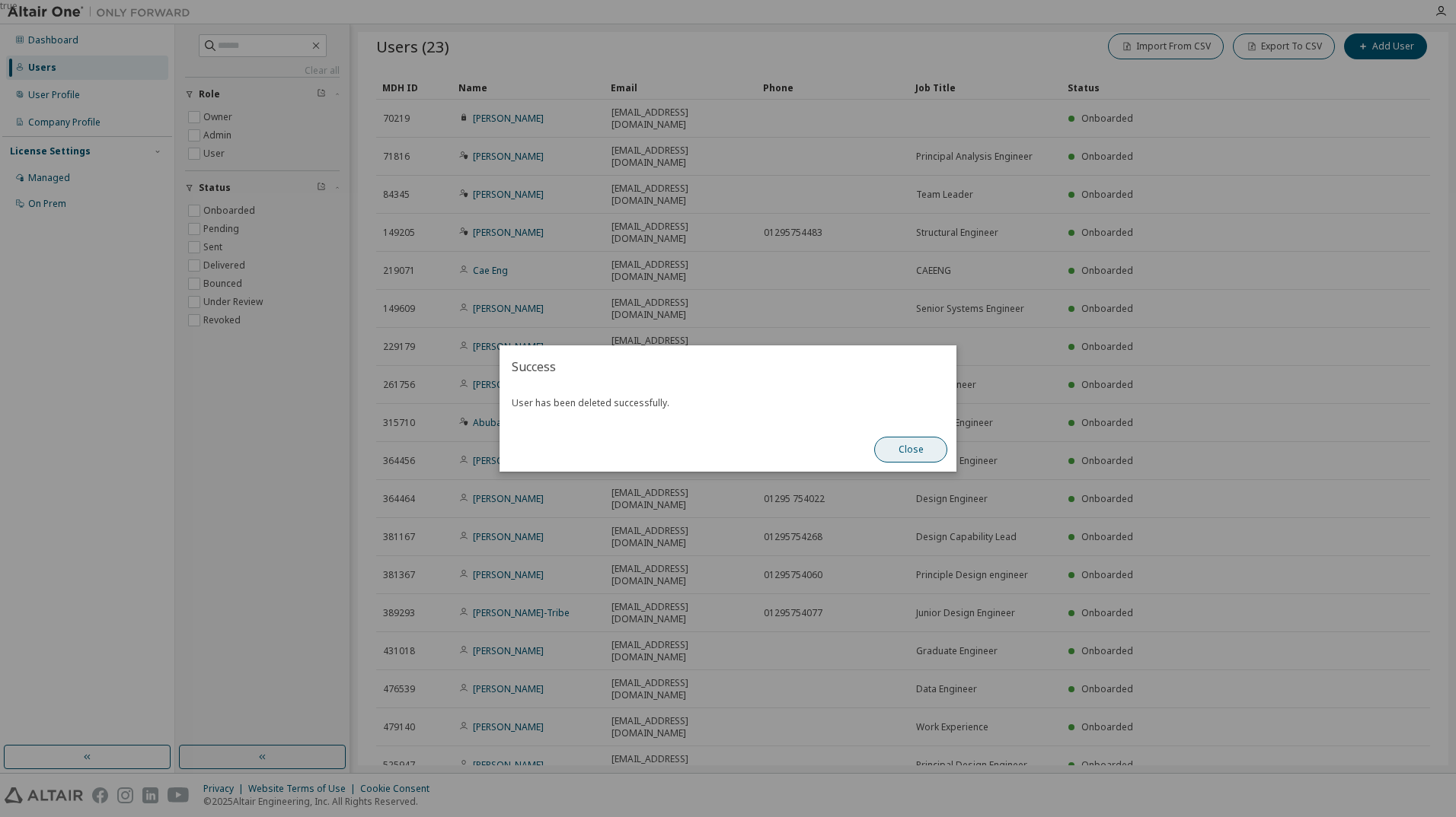
click at [903, 447] on button "Close" at bounding box center [911, 449] width 73 height 26
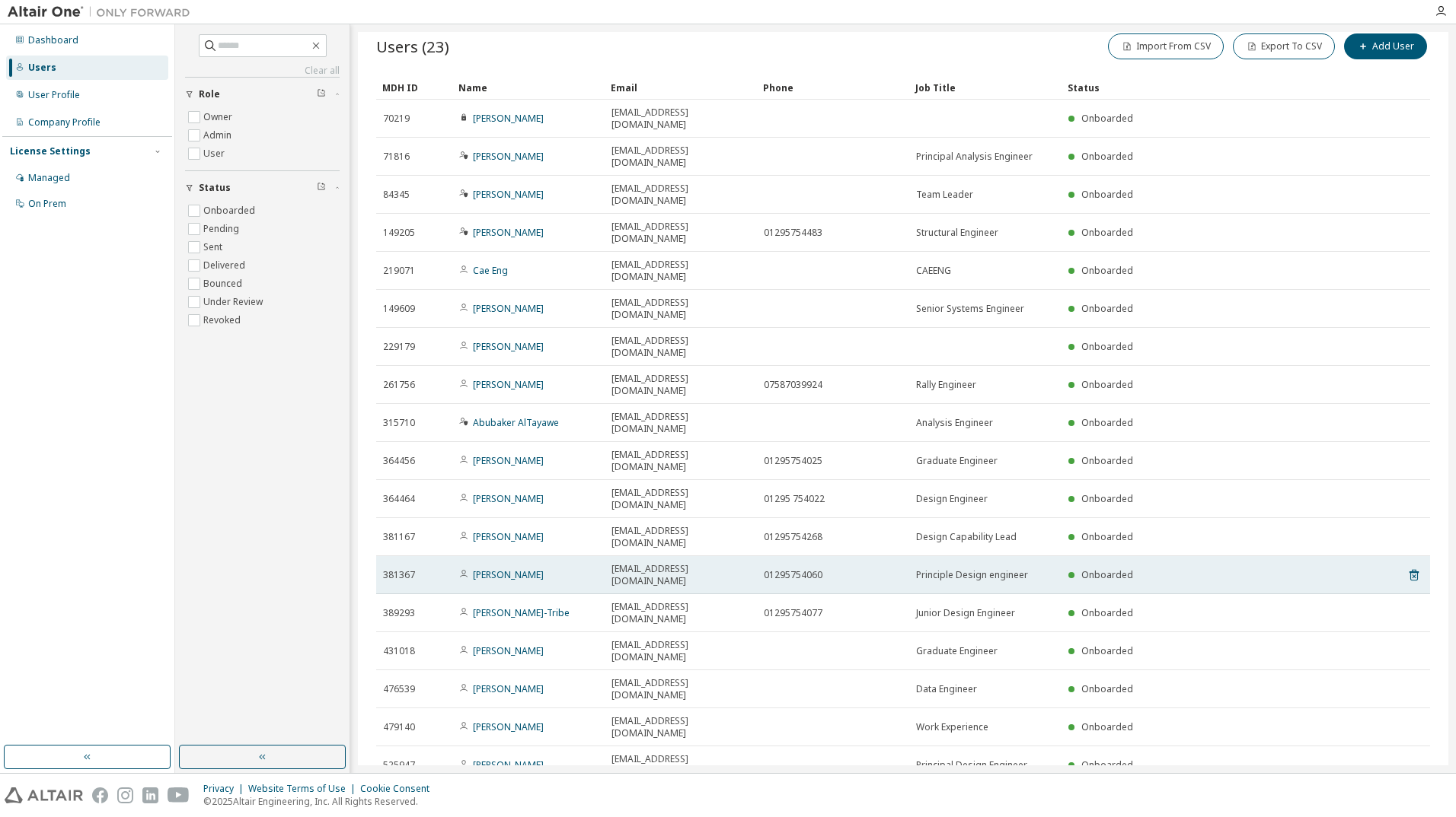
scroll to position [0, 0]
